Goal: Task Accomplishment & Management: Use online tool/utility

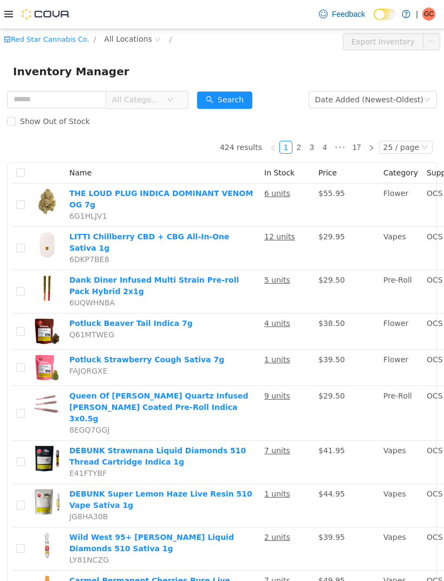
click at [166, 98] on span "All Categories" at bounding box center [139, 99] width 54 height 16
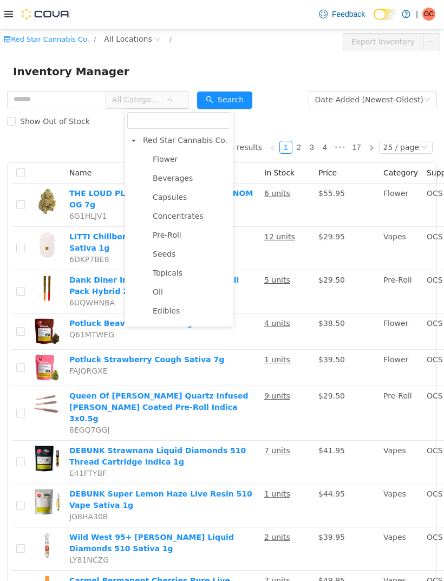
click at [168, 153] on span "Flower" at bounding box center [190, 159] width 81 height 15
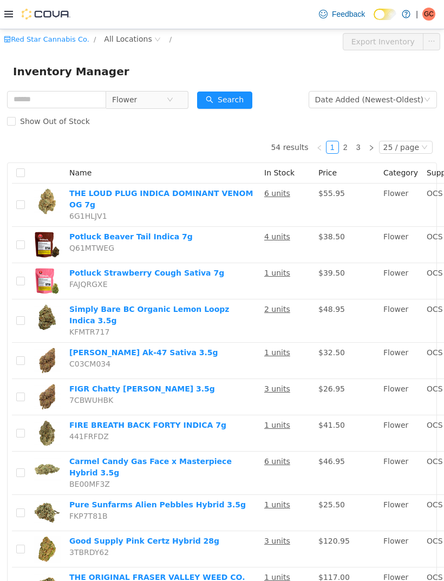
click at [135, 43] on span "All Locations" at bounding box center [128, 38] width 48 height 12
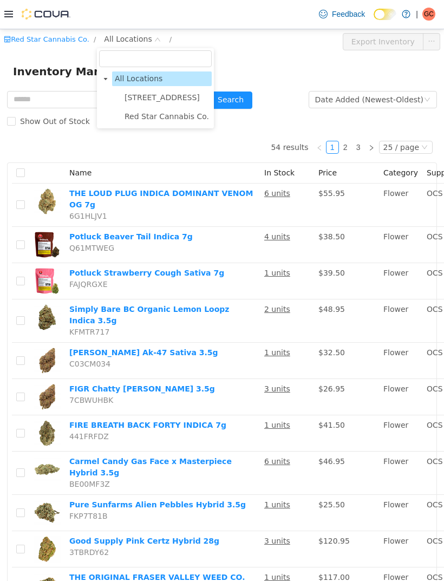
click at [178, 101] on span "[STREET_ADDRESS]" at bounding box center [161, 97] width 75 height 9
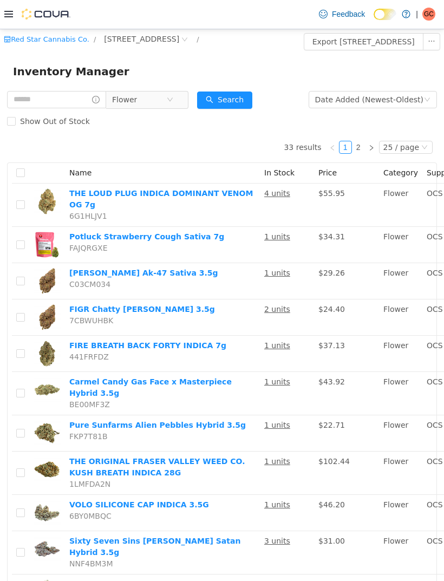
click at [166, 98] on span "Flower" at bounding box center [139, 99] width 54 height 16
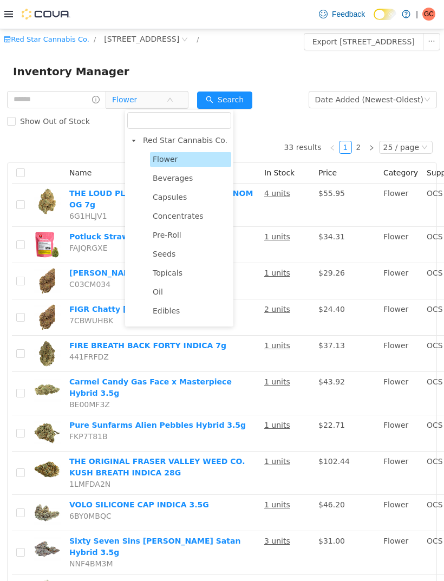
click at [179, 238] on span "Pre-Roll" at bounding box center [167, 234] width 29 height 9
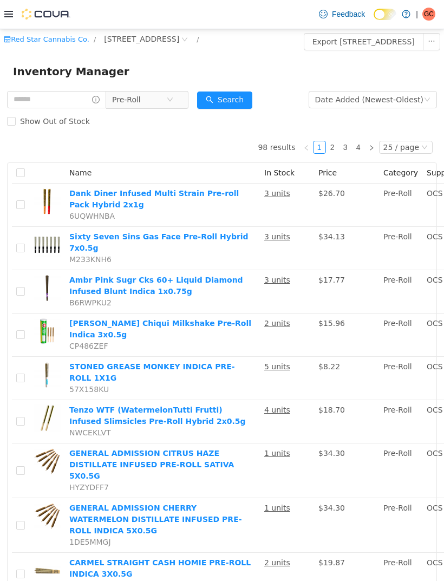
click at [252, 108] on button "Search" at bounding box center [224, 99] width 55 height 17
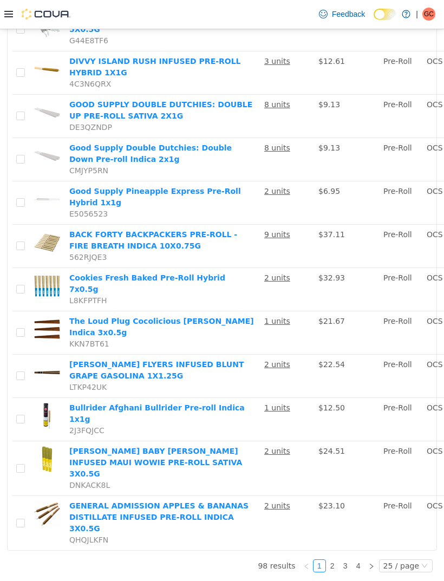
scroll to position [35, 0]
click at [342, 571] on link "3" at bounding box center [345, 565] width 12 height 12
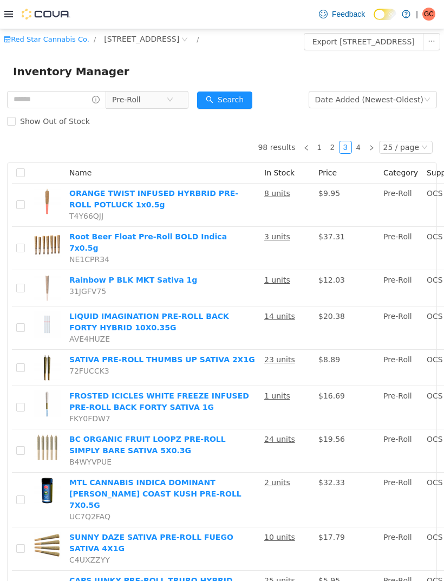
click at [5, 16] on icon at bounding box center [8, 14] width 9 height 9
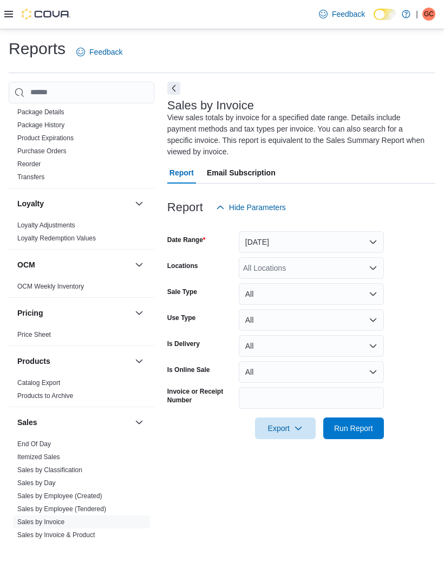
scroll to position [453, 0]
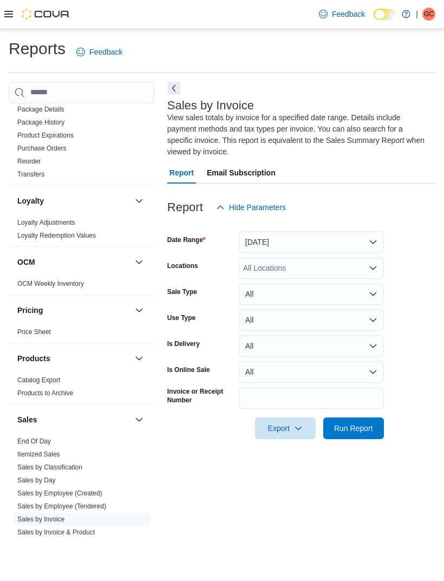
click at [41, 437] on link "End Of Day" at bounding box center [34, 441] width 34 height 8
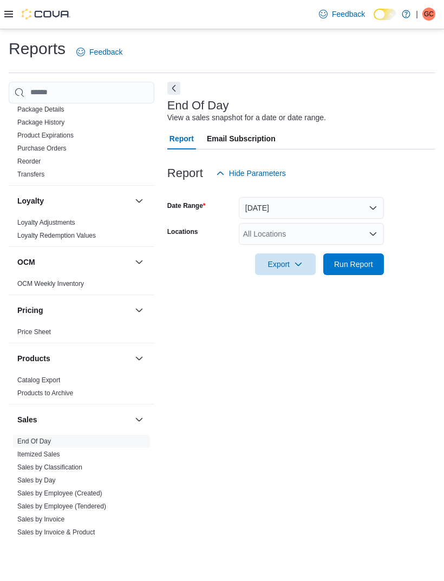
scroll to position [24, 0]
click at [376, 197] on button "[DATE]" at bounding box center [311, 208] width 145 height 22
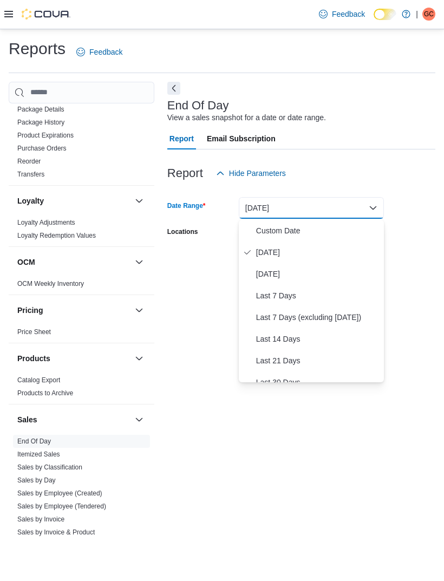
click at [354, 246] on span "[DATE]" at bounding box center [317, 252] width 123 height 13
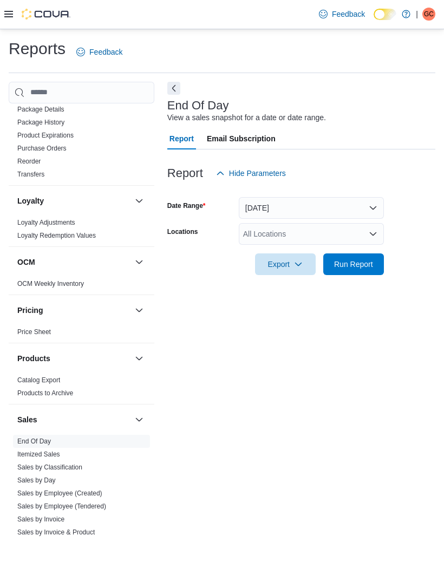
click at [378, 223] on div "All Locations" at bounding box center [311, 234] width 145 height 22
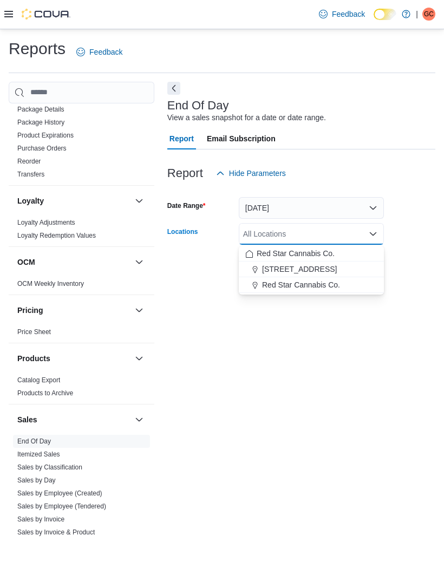
click at [297, 264] on span "[STREET_ADDRESS]" at bounding box center [299, 269] width 75 height 11
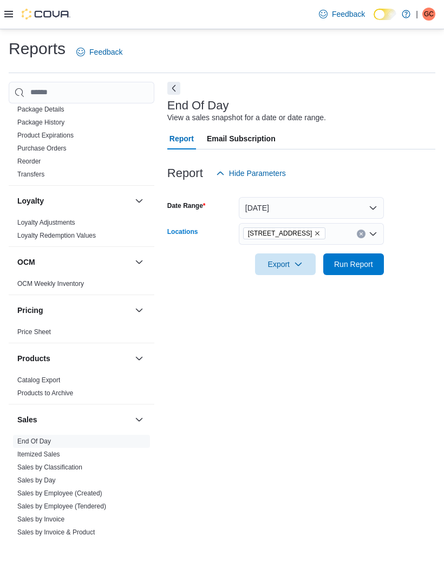
click at [439, 214] on div "Reports Feedback Cash Management Cash Management Cash Out Details Compliance OC…" at bounding box center [222, 288] width 444 height 518
click at [362, 253] on span "Run Report" at bounding box center [354, 264] width 48 height 22
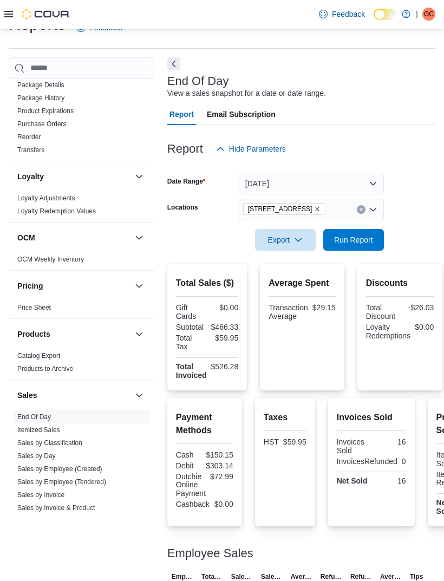
click at [314, 212] on icon "Remove 15191 Yonge St. from selection in this group" at bounding box center [317, 209] width 6 height 6
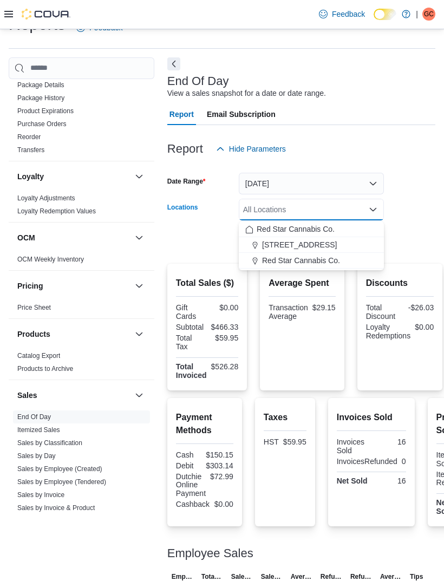
click at [321, 263] on span "Red Star Cannabis Co." at bounding box center [301, 260] width 78 height 11
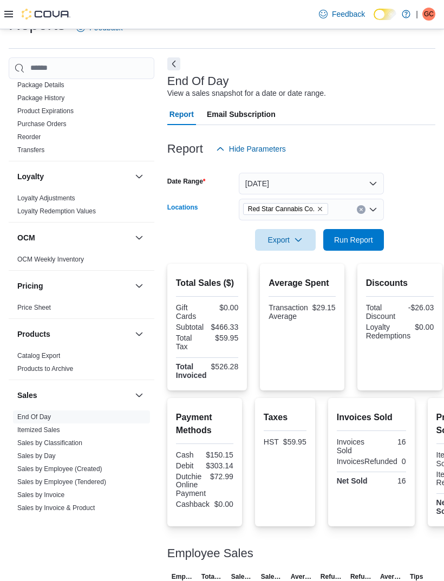
click at [423, 207] on form "Date Range [DATE] Locations Red Star Cannabis Co. Combo box. Selected. Red Star…" at bounding box center [301, 205] width 268 height 91
click at [370, 243] on span "Run Report" at bounding box center [353, 239] width 39 height 11
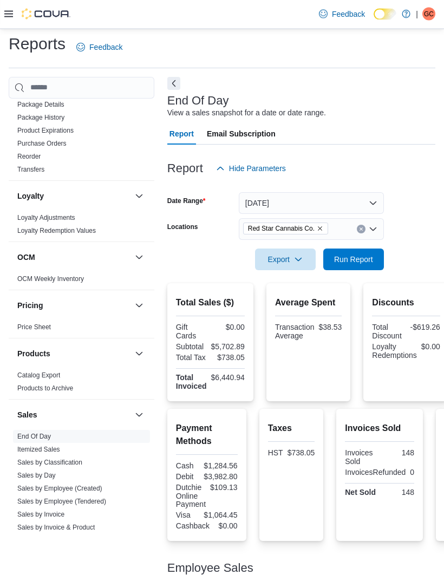
scroll to position [4, 0]
